Goal: Check status: Check status

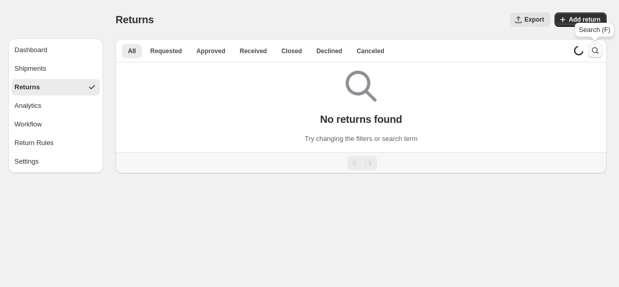
click at [595, 51] on icon "Search and filter results" at bounding box center [595, 50] width 10 height 10
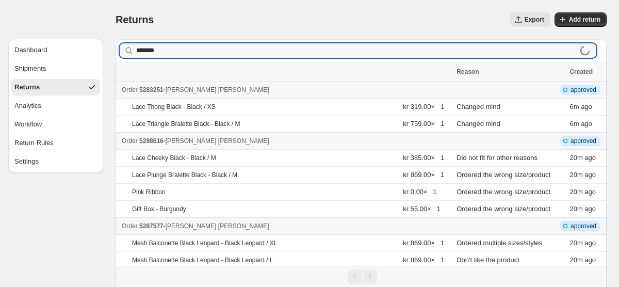
type input "*******"
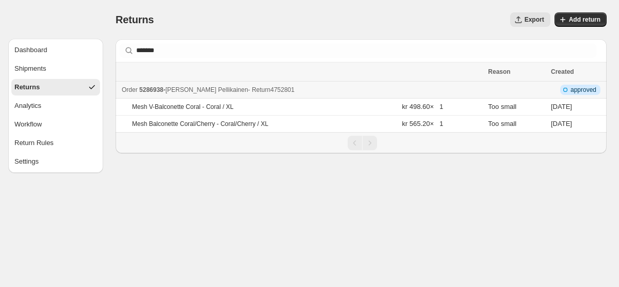
click at [151, 89] on span "5286938" at bounding box center [151, 89] width 24 height 7
click at [46, 93] on button "Returns" at bounding box center [55, 87] width 89 height 17
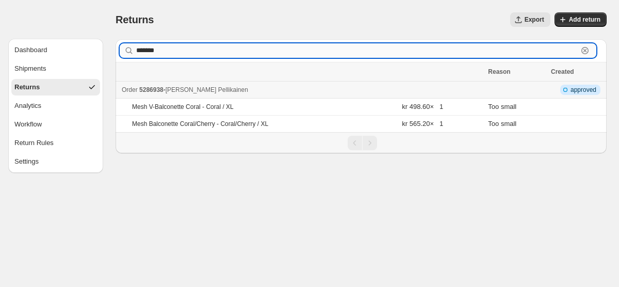
drag, startPoint x: 240, startPoint y: 48, endPoint x: 136, endPoint y: 48, distance: 103.7
click at [136, 48] on input "*******" at bounding box center [357, 50] width 442 height 14
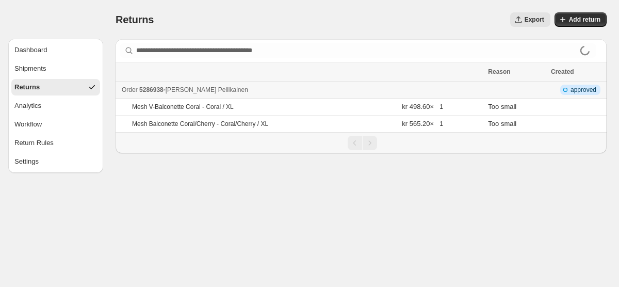
click at [61, 85] on button "Returns" at bounding box center [55, 87] width 89 height 17
click at [51, 73] on button "Shipments" at bounding box center [55, 68] width 89 height 17
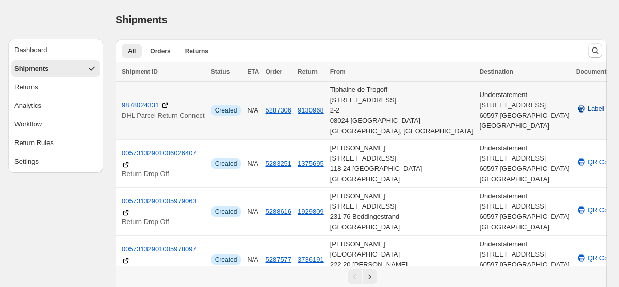
click at [588, 111] on span "Label" at bounding box center [596, 109] width 17 height 10
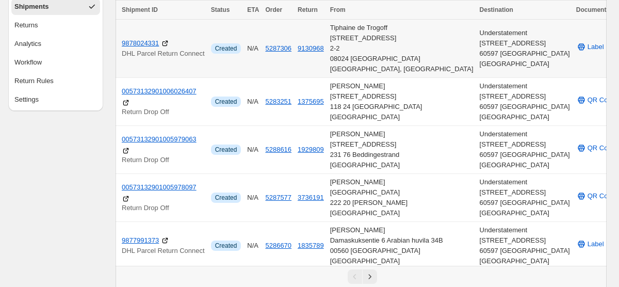
scroll to position [65, 0]
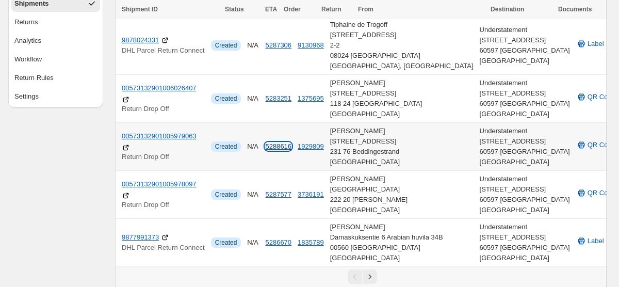
click at [292, 150] on link "5288616" at bounding box center [278, 146] width 26 height 8
click at [324, 146] on button "1929809" at bounding box center [311, 146] width 26 height 8
